Goal: Task Accomplishment & Management: Use online tool/utility

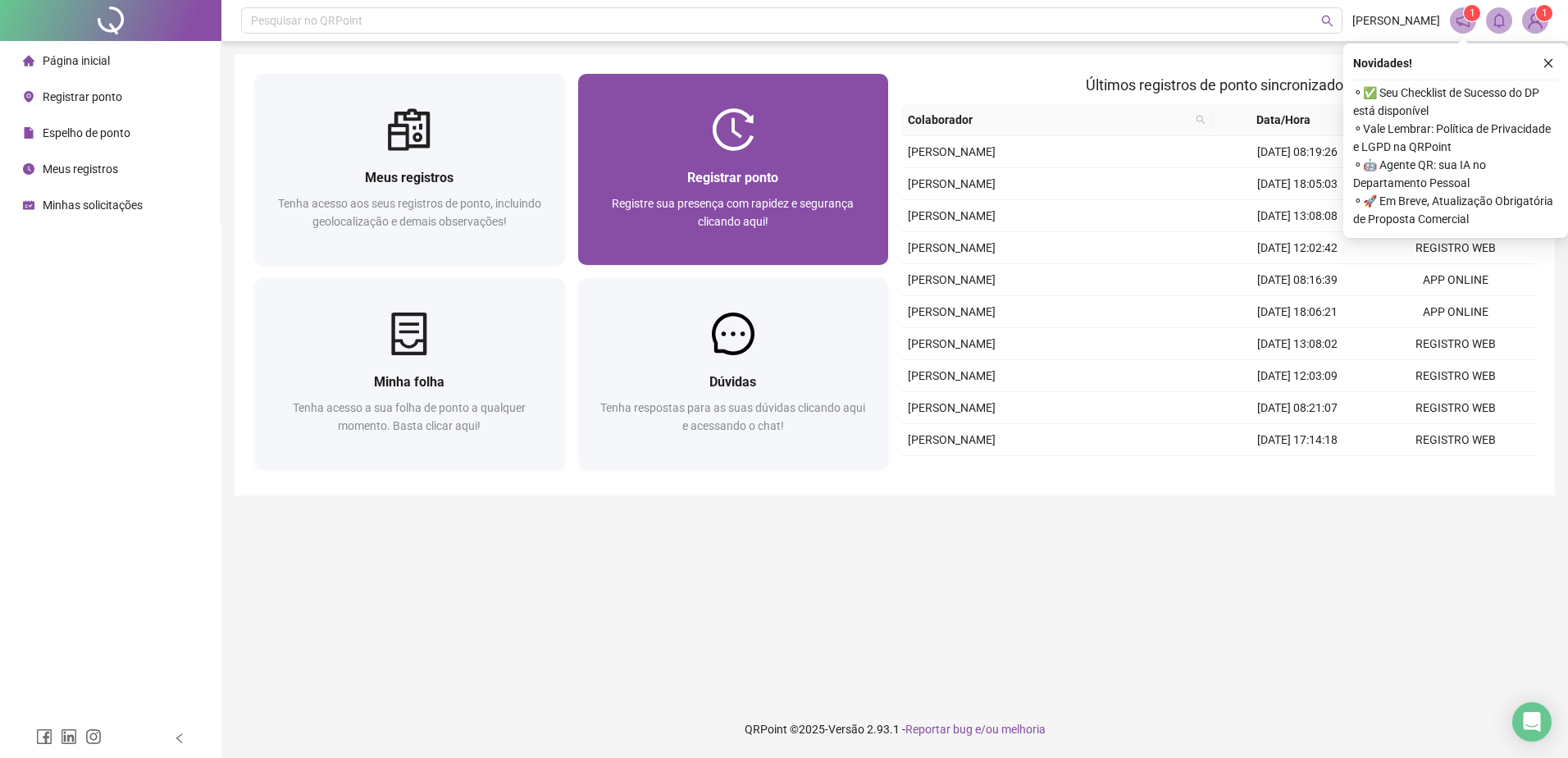
click at [738, 130] on img at bounding box center [733, 129] width 43 height 43
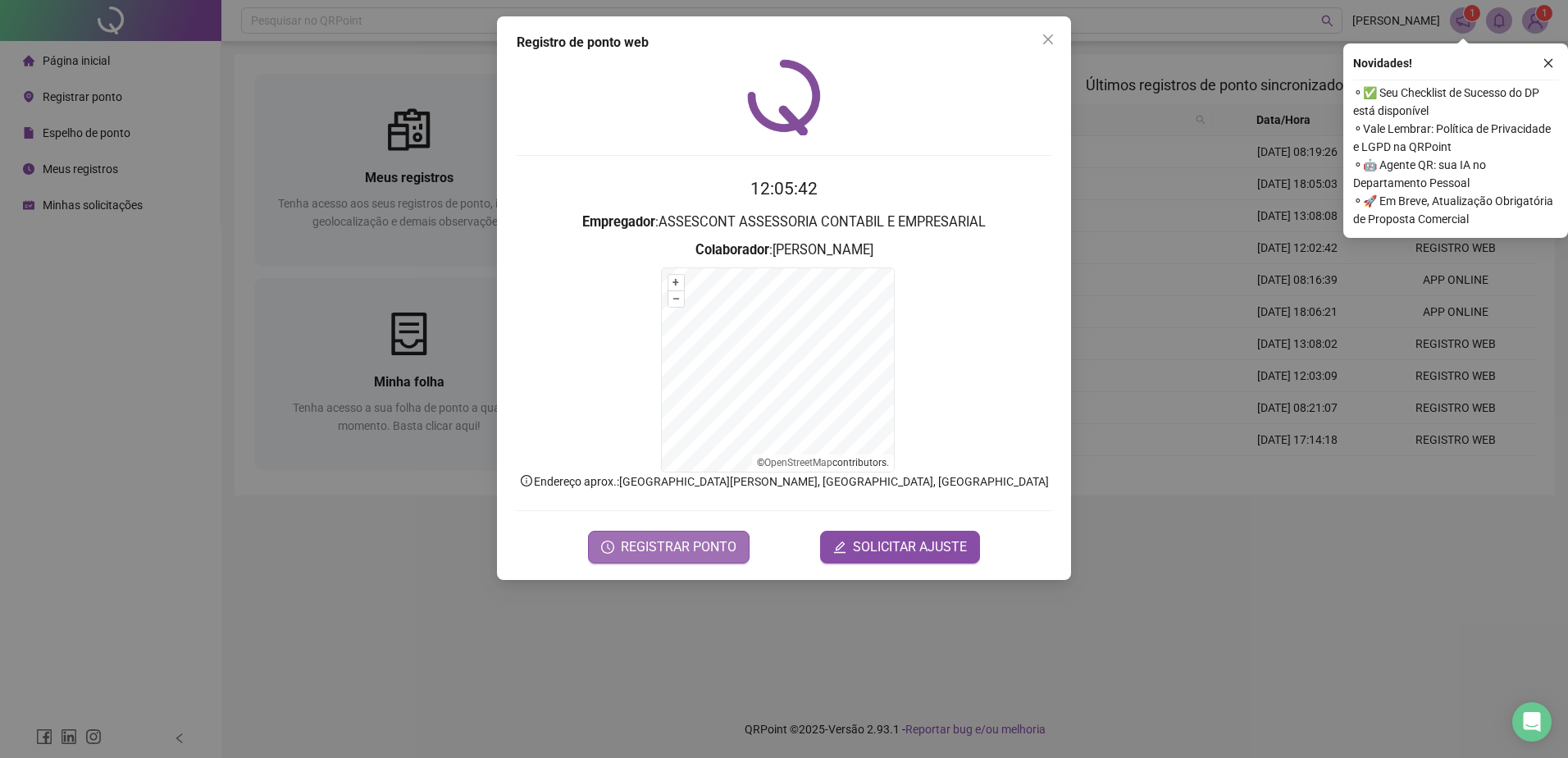
click at [724, 540] on span "REGISTRAR PONTO" at bounding box center [679, 547] width 116 height 20
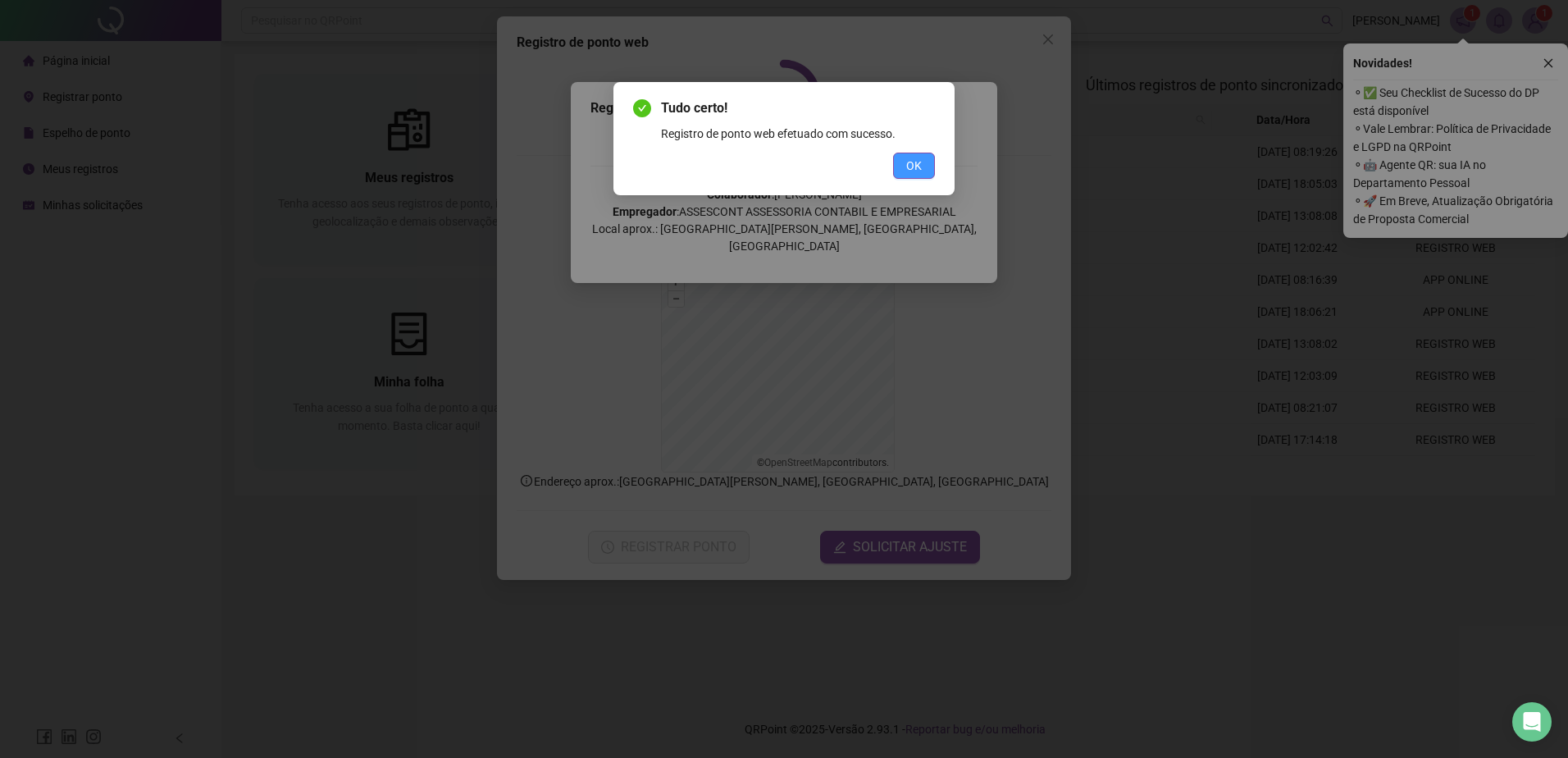
click at [916, 172] on span "OK" at bounding box center [914, 166] width 16 height 18
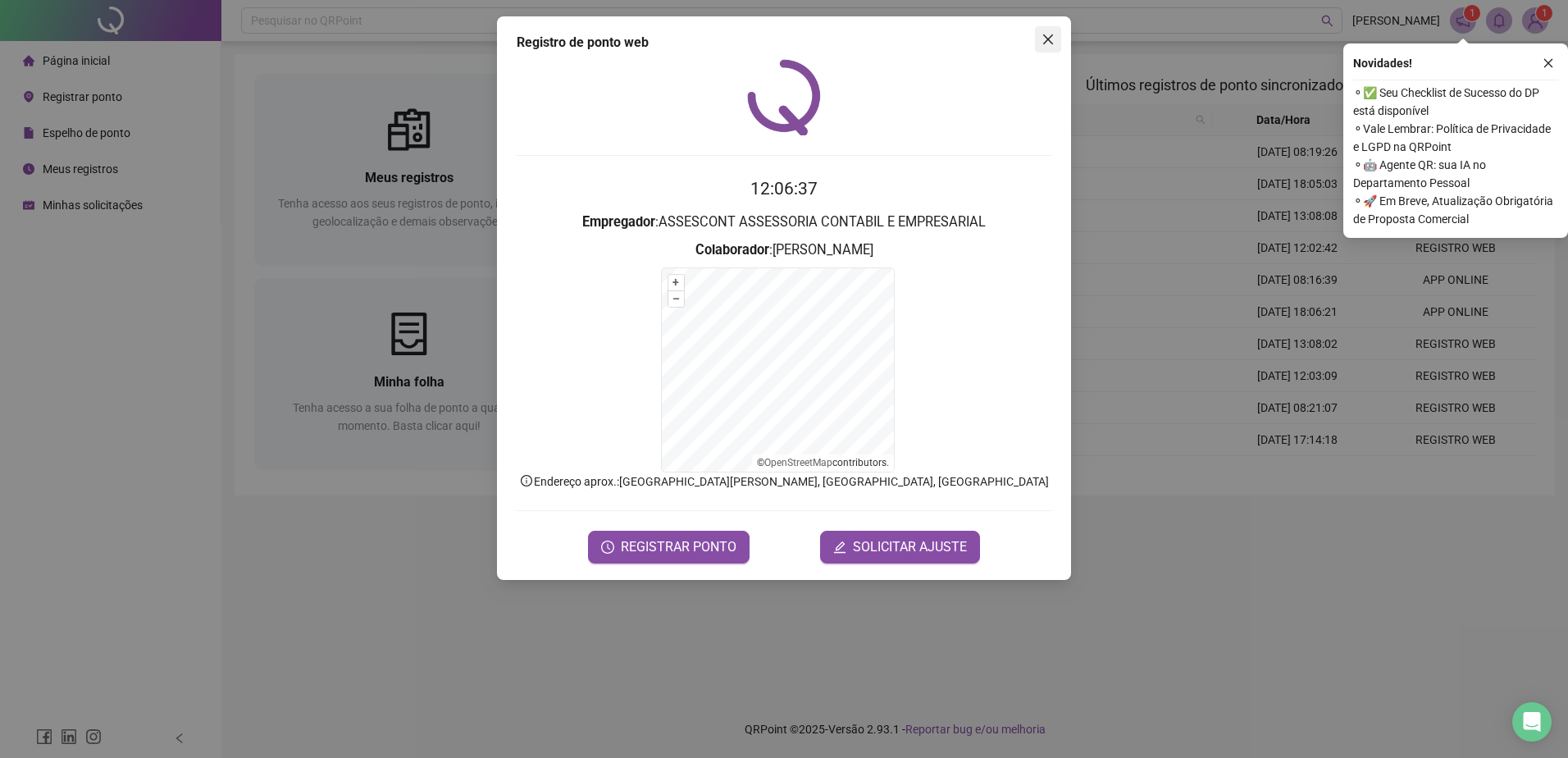
click at [1051, 43] on icon "close" at bounding box center [1048, 39] width 10 height 10
